Goal: Check status

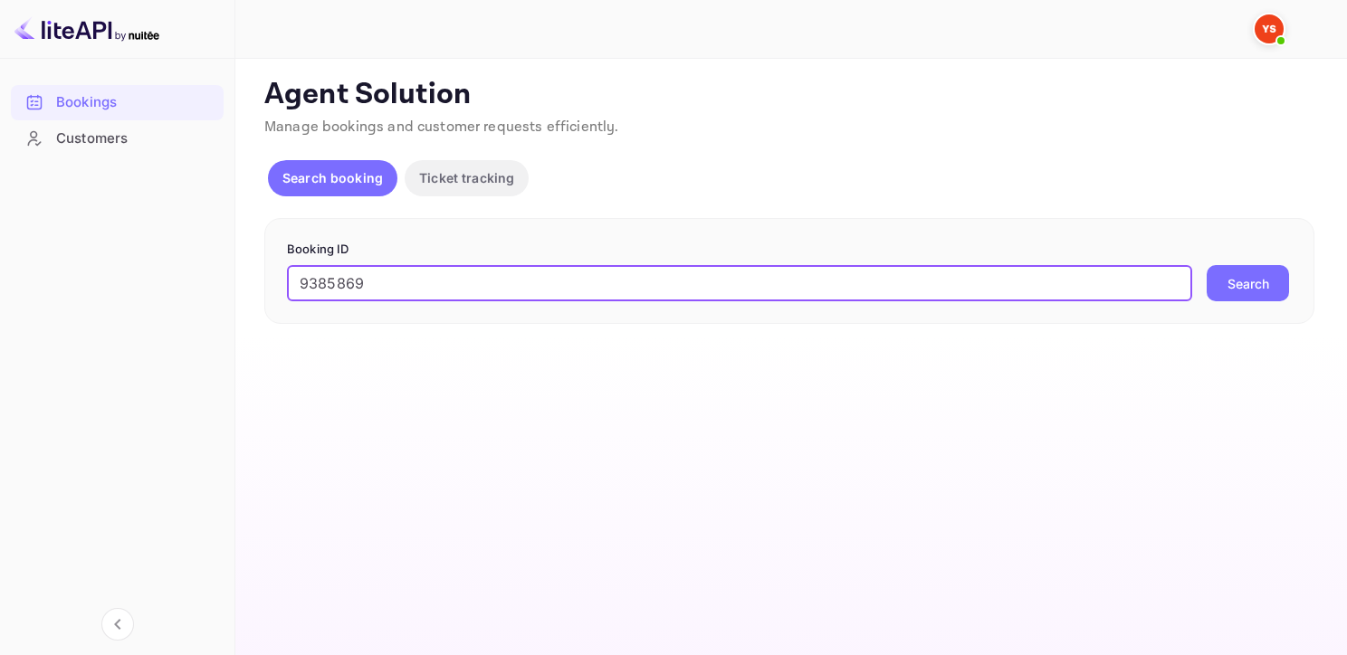
type input "9385869"
click at [1207, 265] on button "Search" at bounding box center [1248, 283] width 82 height 36
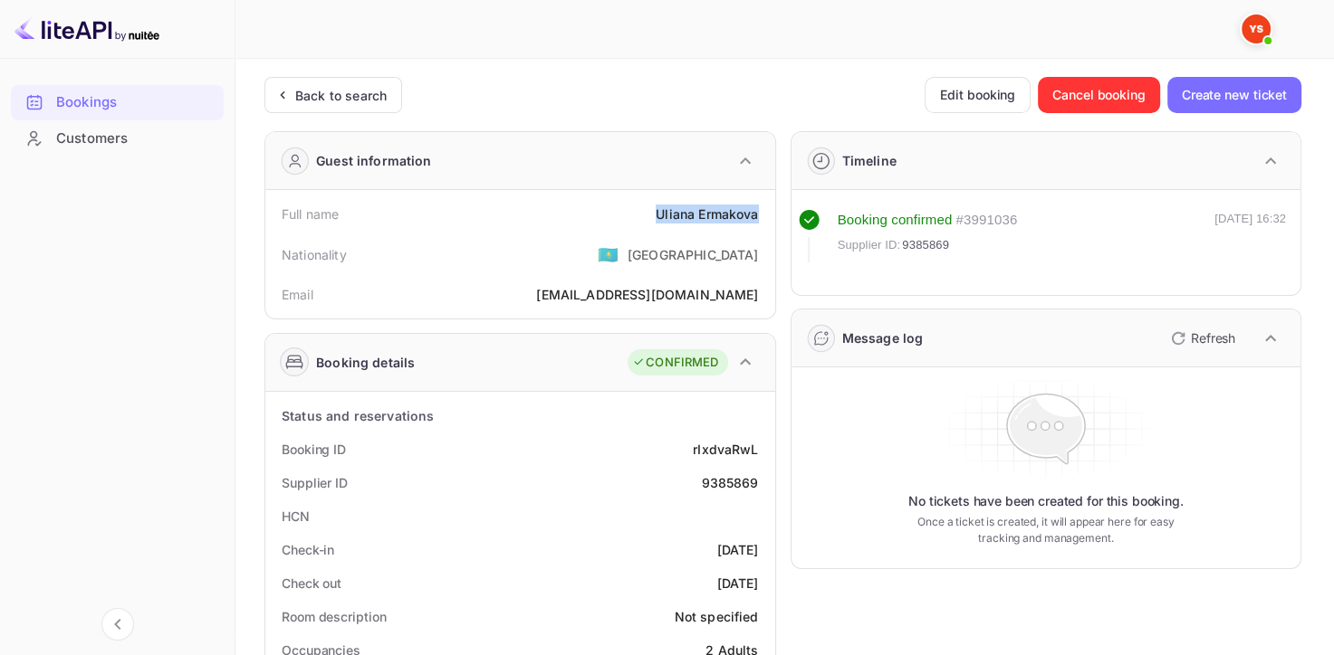
drag, startPoint x: 644, startPoint y: 223, endPoint x: 757, endPoint y: 215, distance: 113.4
click at [757, 215] on div "Full name [PERSON_NAME]" at bounding box center [520, 213] width 495 height 33
copy div "[PERSON_NAME]"
drag, startPoint x: 646, startPoint y: 206, endPoint x: 761, endPoint y: 210, distance: 115.0
click at [761, 210] on div "Full name [PERSON_NAME]" at bounding box center [520, 213] width 495 height 33
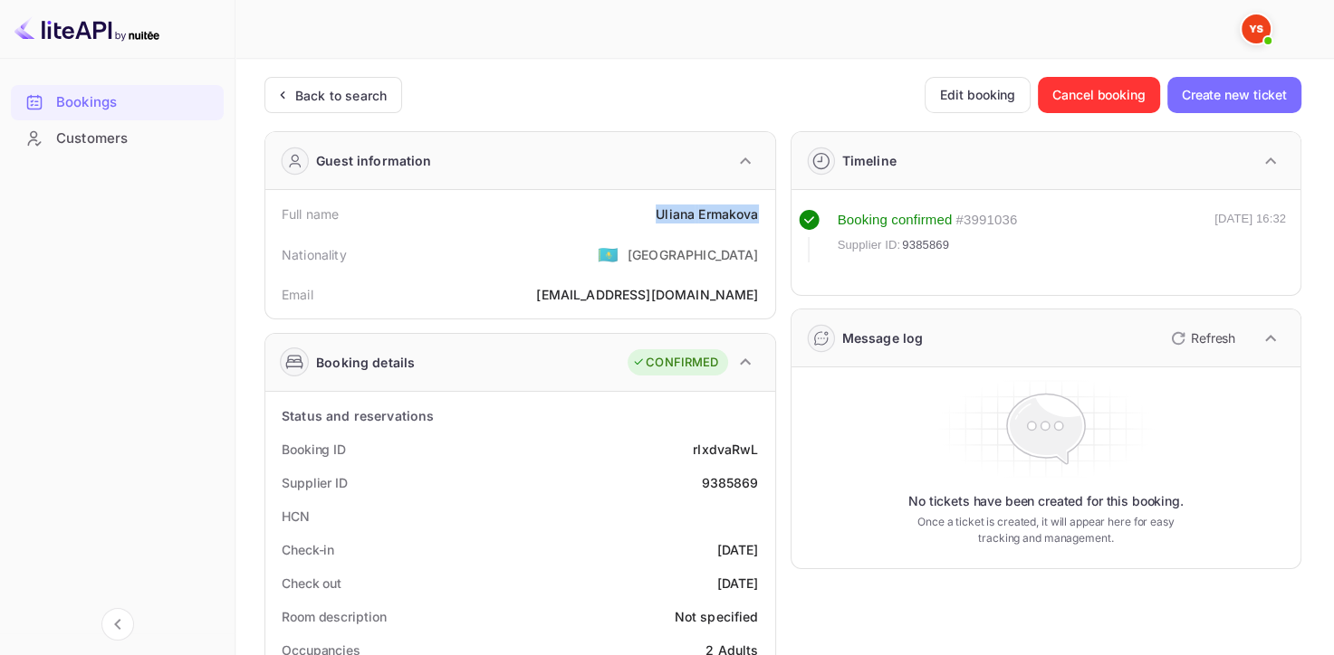
copy div "[PERSON_NAME]"
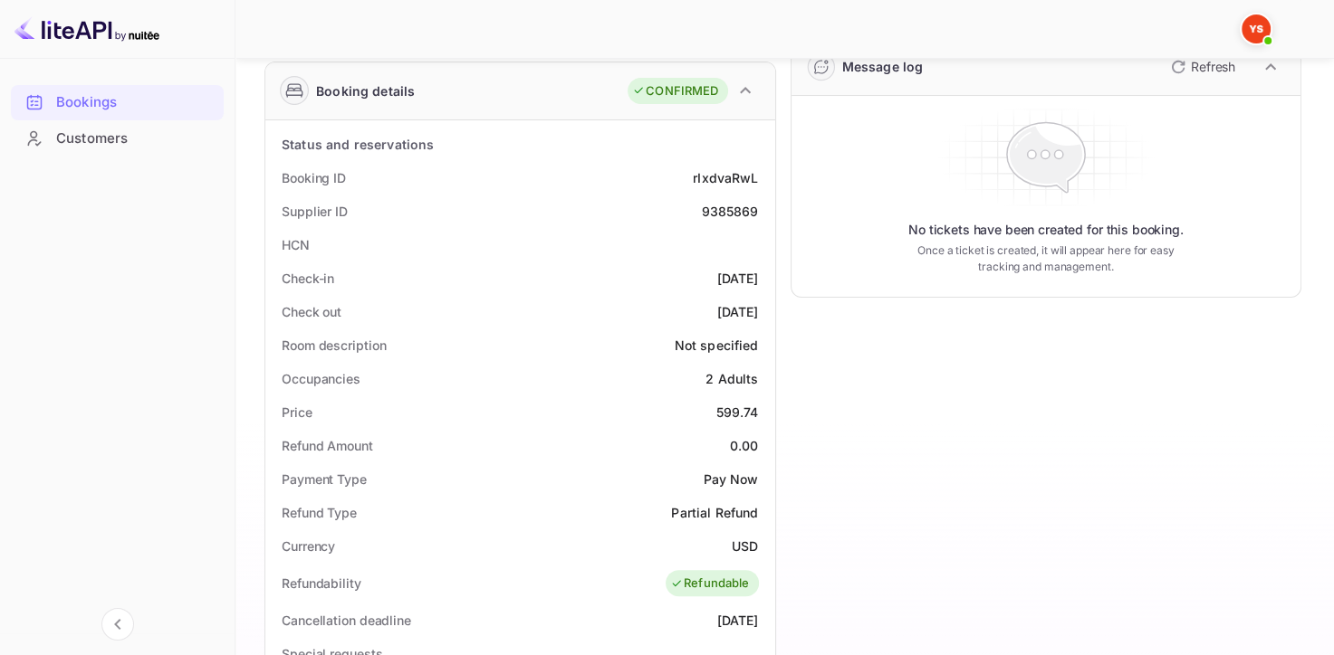
scroll to position [362, 0]
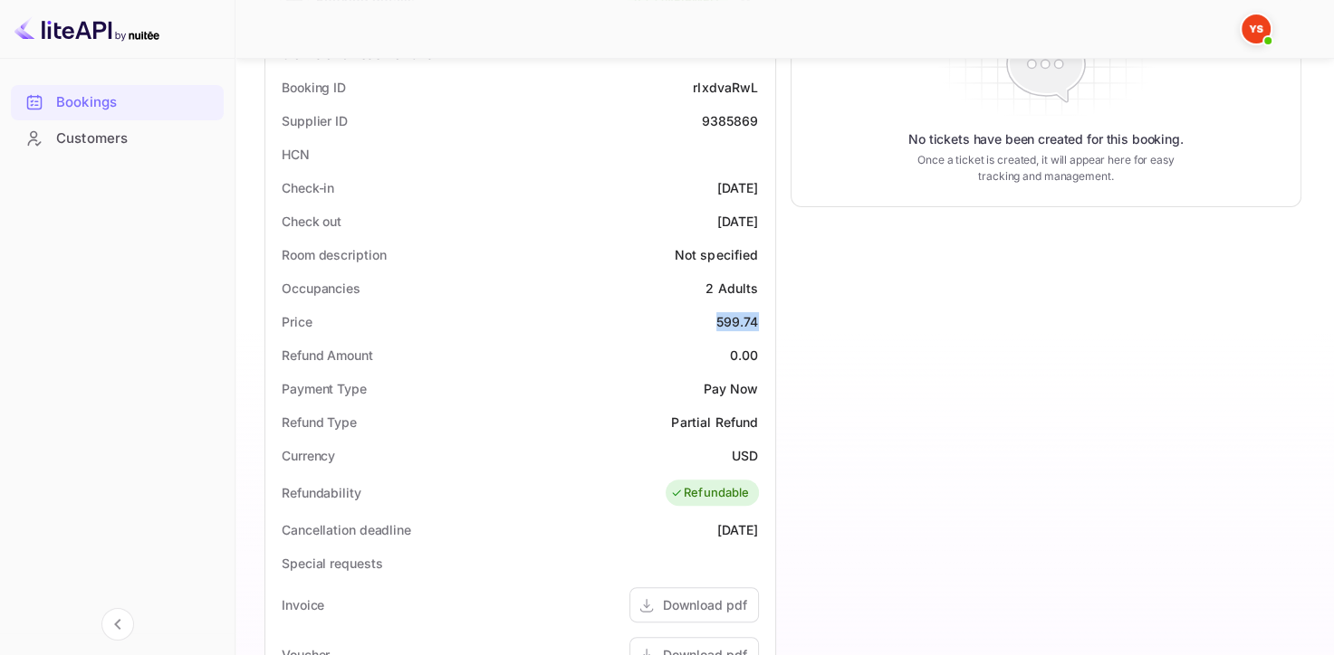
drag, startPoint x: 714, startPoint y: 319, endPoint x: 758, endPoint y: 319, distance: 43.5
click at [758, 319] on div "Price 599.74" at bounding box center [520, 321] width 495 height 33
copy div "599.74"
